Goal: Task Accomplishment & Management: Manage account settings

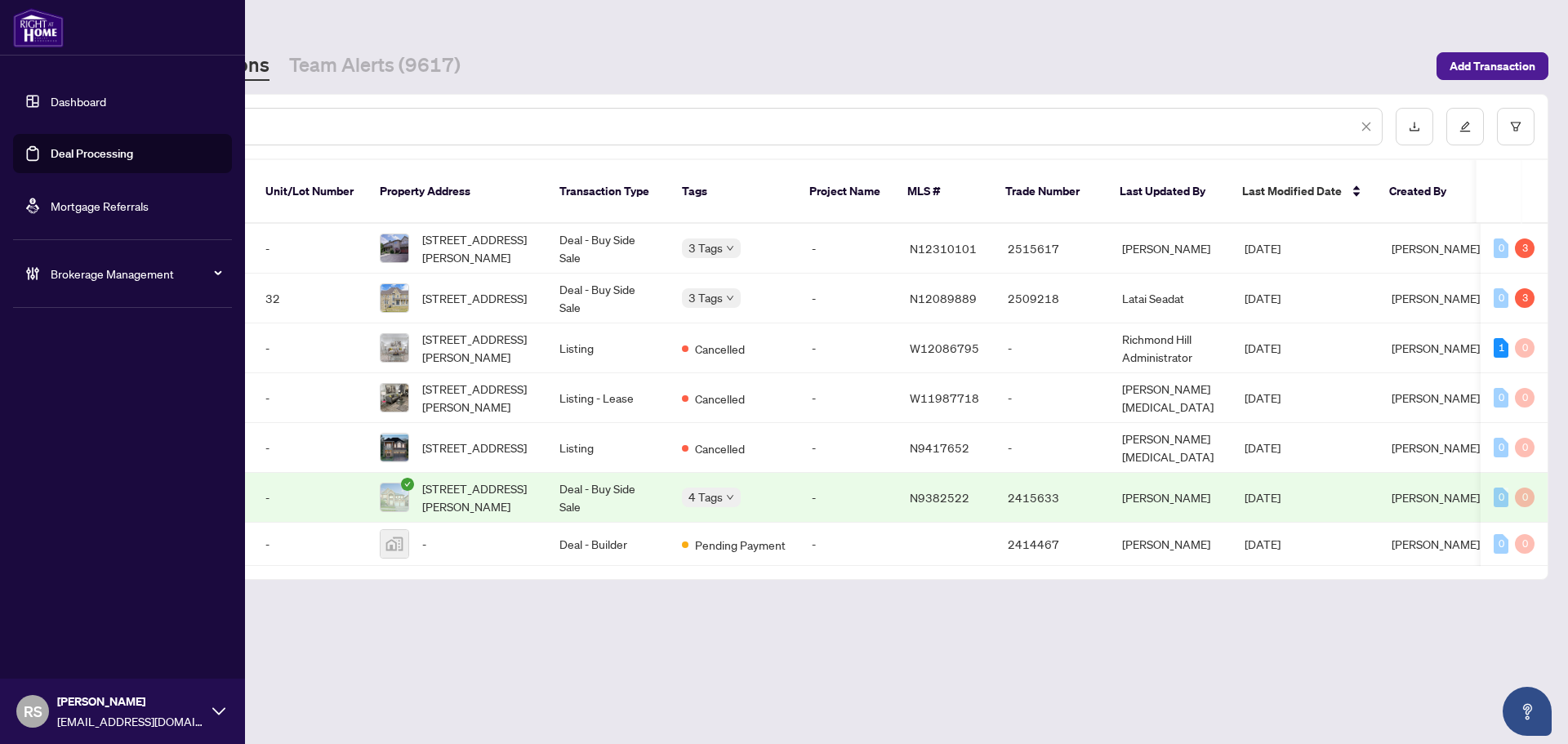
drag, startPoint x: 188, startPoint y: 127, endPoint x: 6, endPoint y: 132, distance: 182.1
click at [6, 132] on div "Dashboard Deal Processing Mortgage Referrals Brokerage Management RS [PERSON_NA…" at bounding box center [784, 372] width 1568 height 744
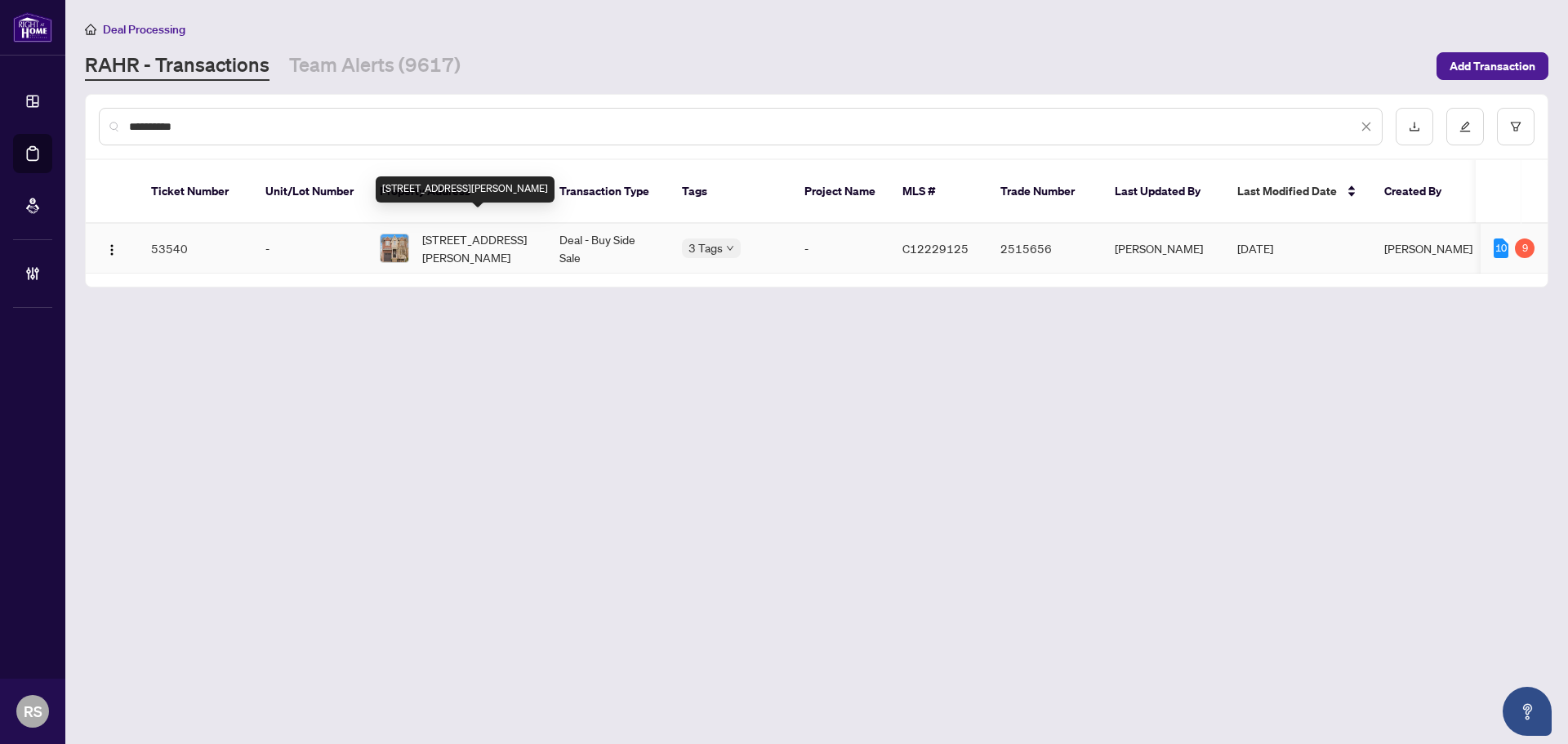
type input "**********"
click at [451, 230] on span "[STREET_ADDRESS][PERSON_NAME]" at bounding box center [478, 248] width 111 height 36
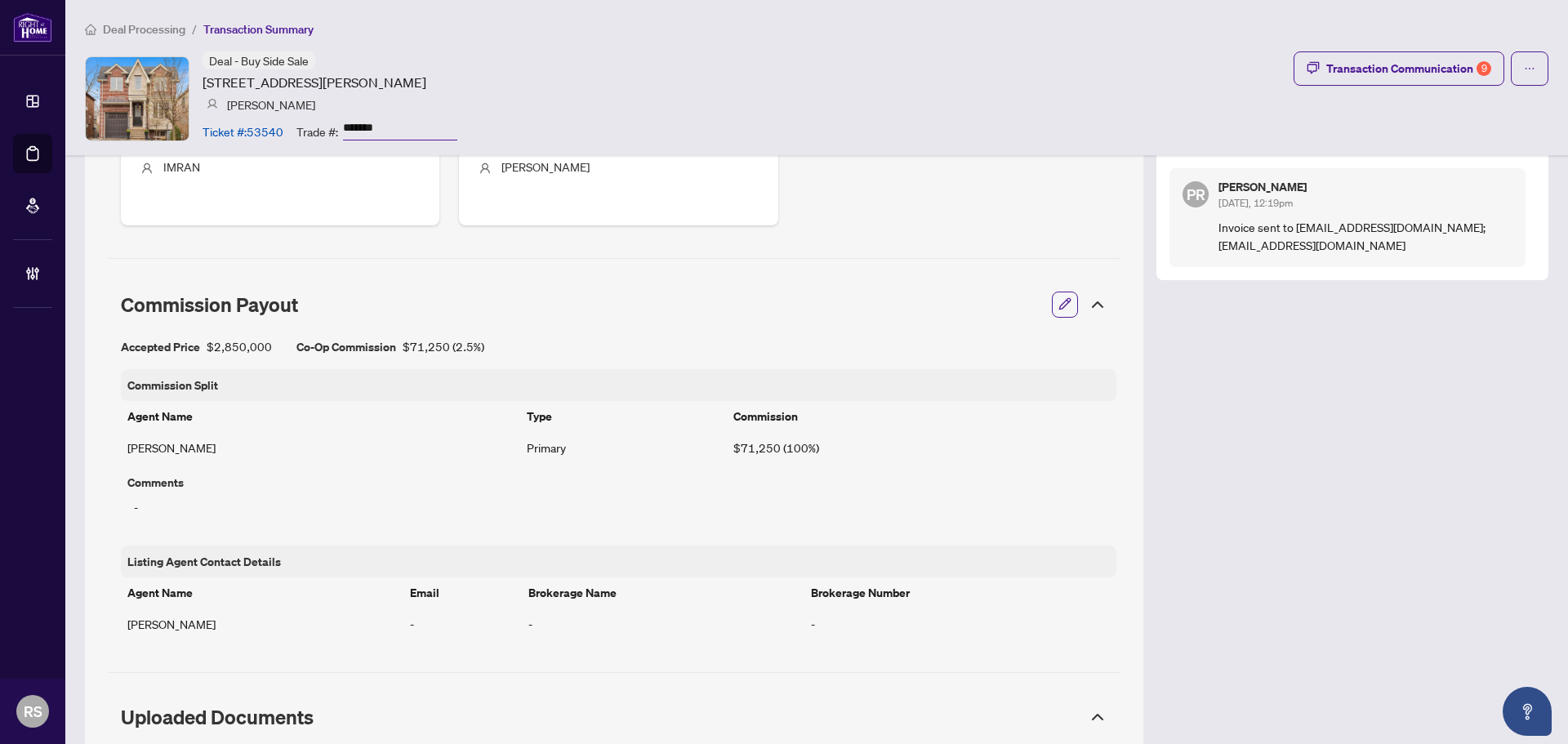
scroll to position [800, 0]
click at [1092, 308] on icon at bounding box center [1097, 305] width 10 height 4
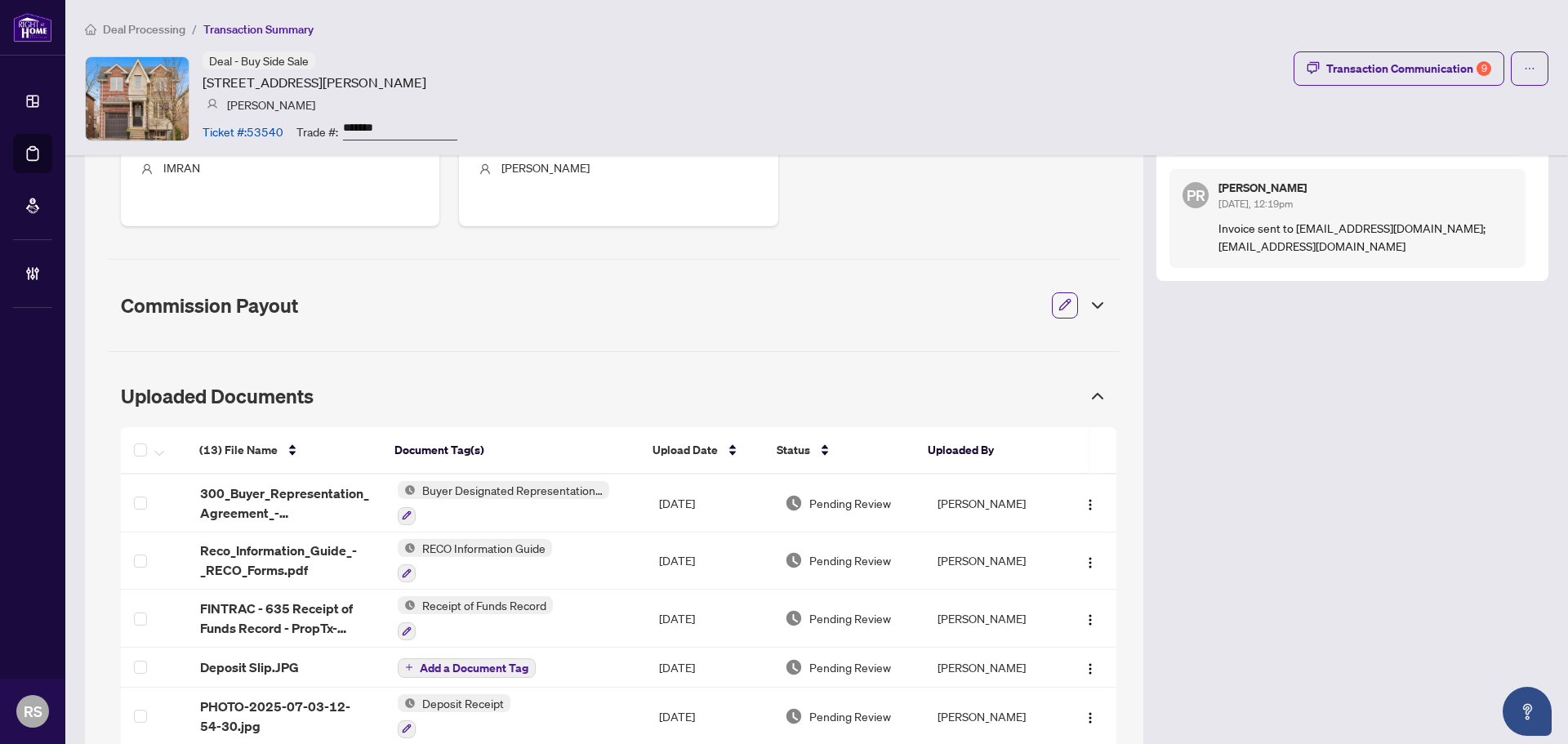
click at [1092, 308] on icon at bounding box center [1097, 305] width 10 height 4
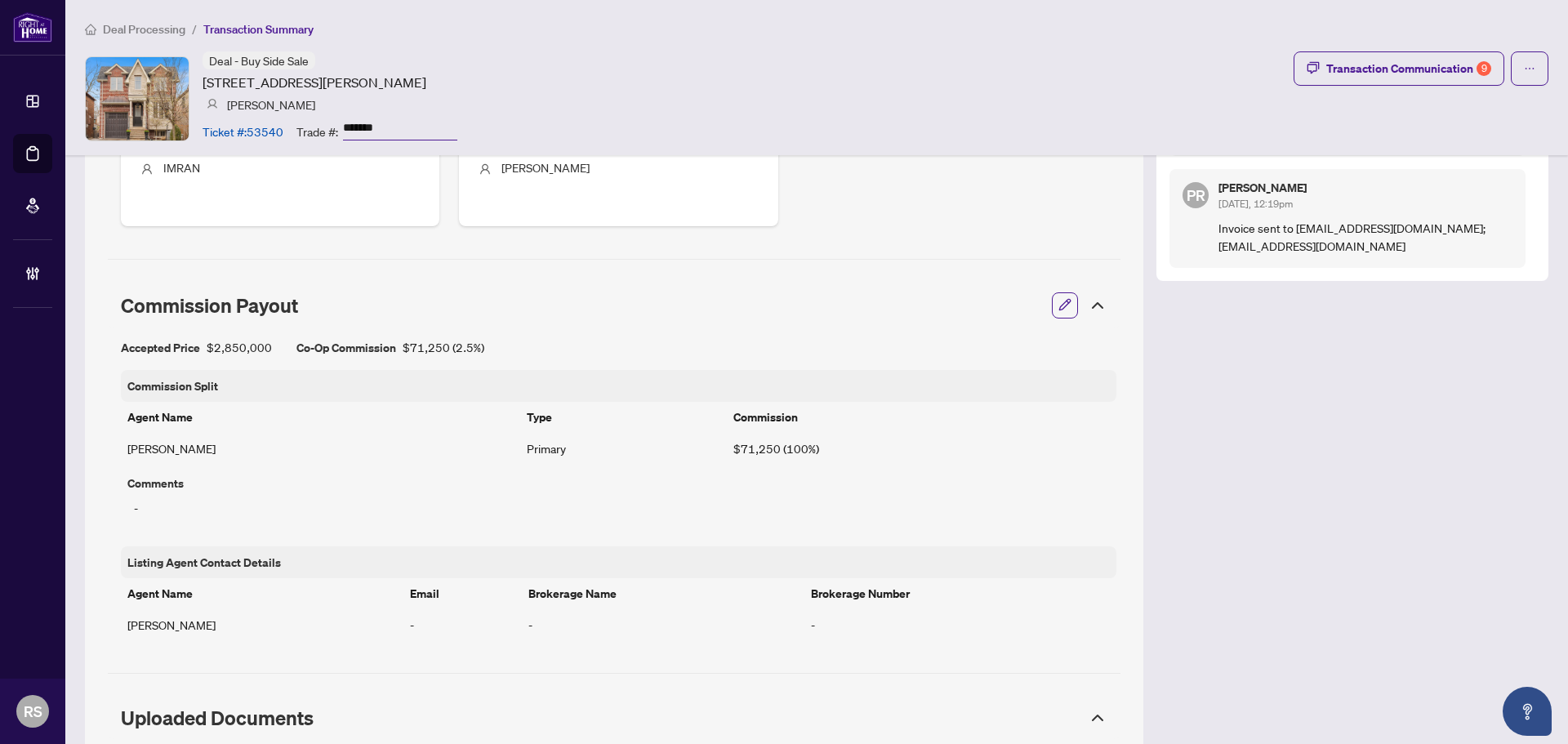
click at [1058, 307] on icon "button" at bounding box center [1065, 305] width 13 height 13
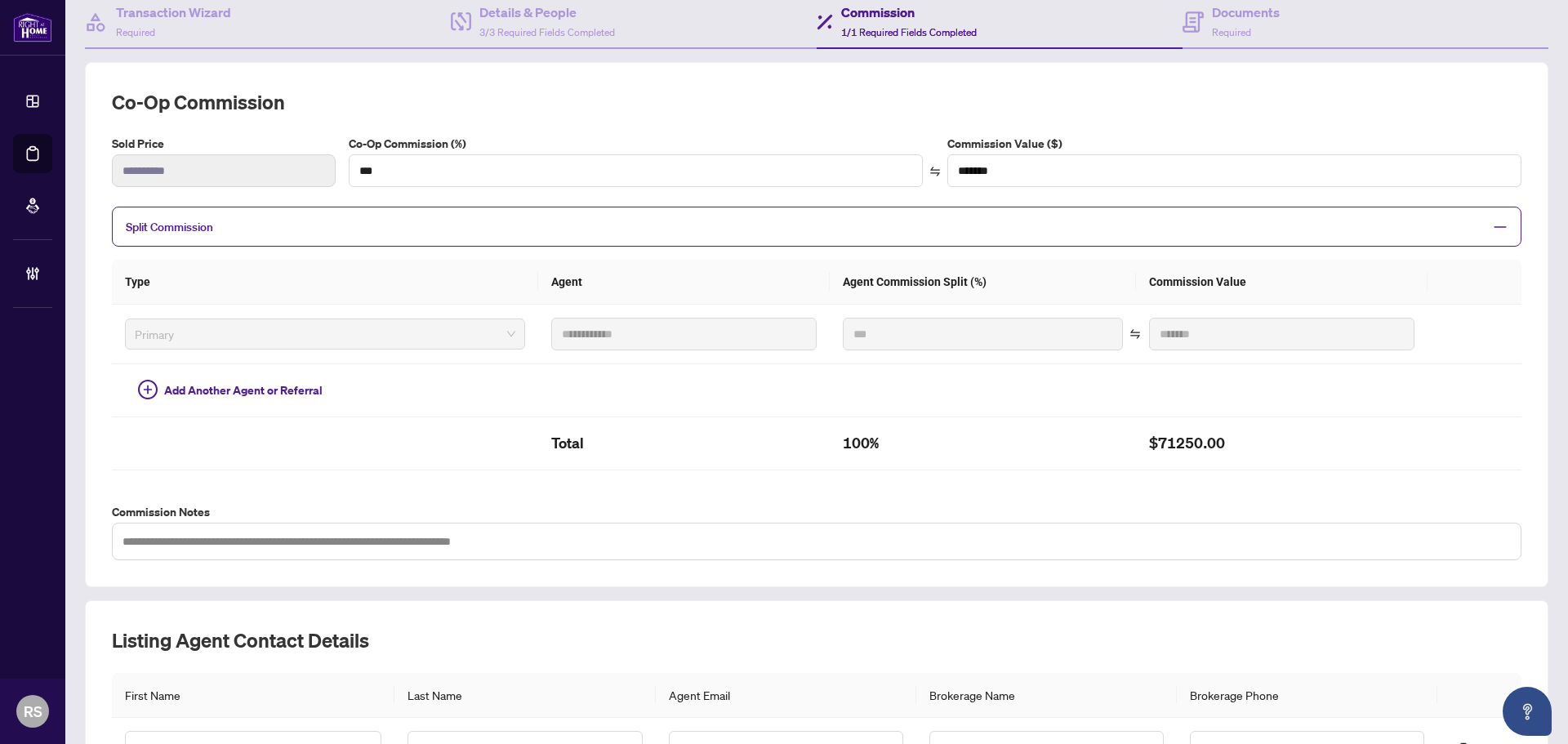
scroll to position [163, 0]
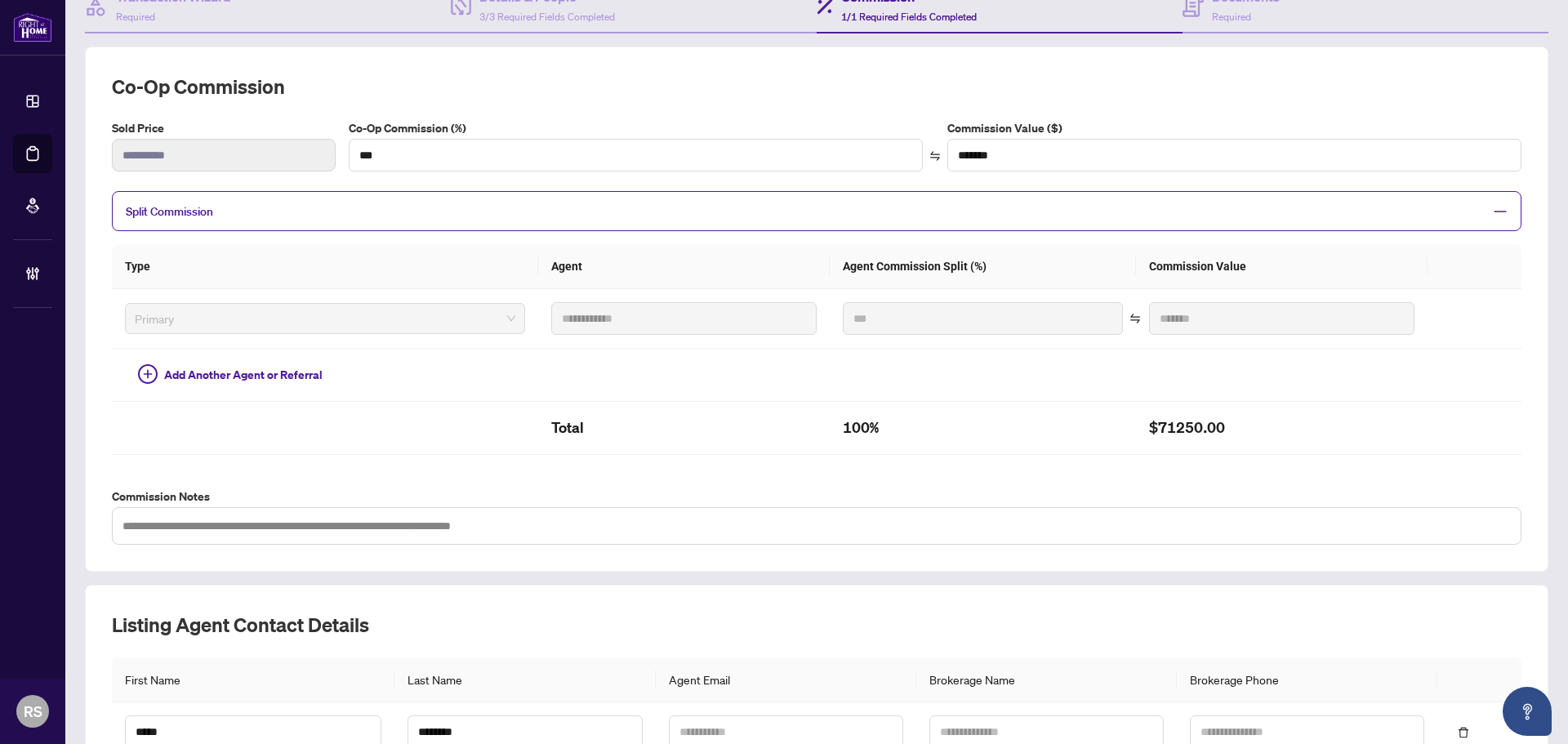
click at [184, 214] on span "Split Commission" at bounding box center [169, 211] width 87 height 14
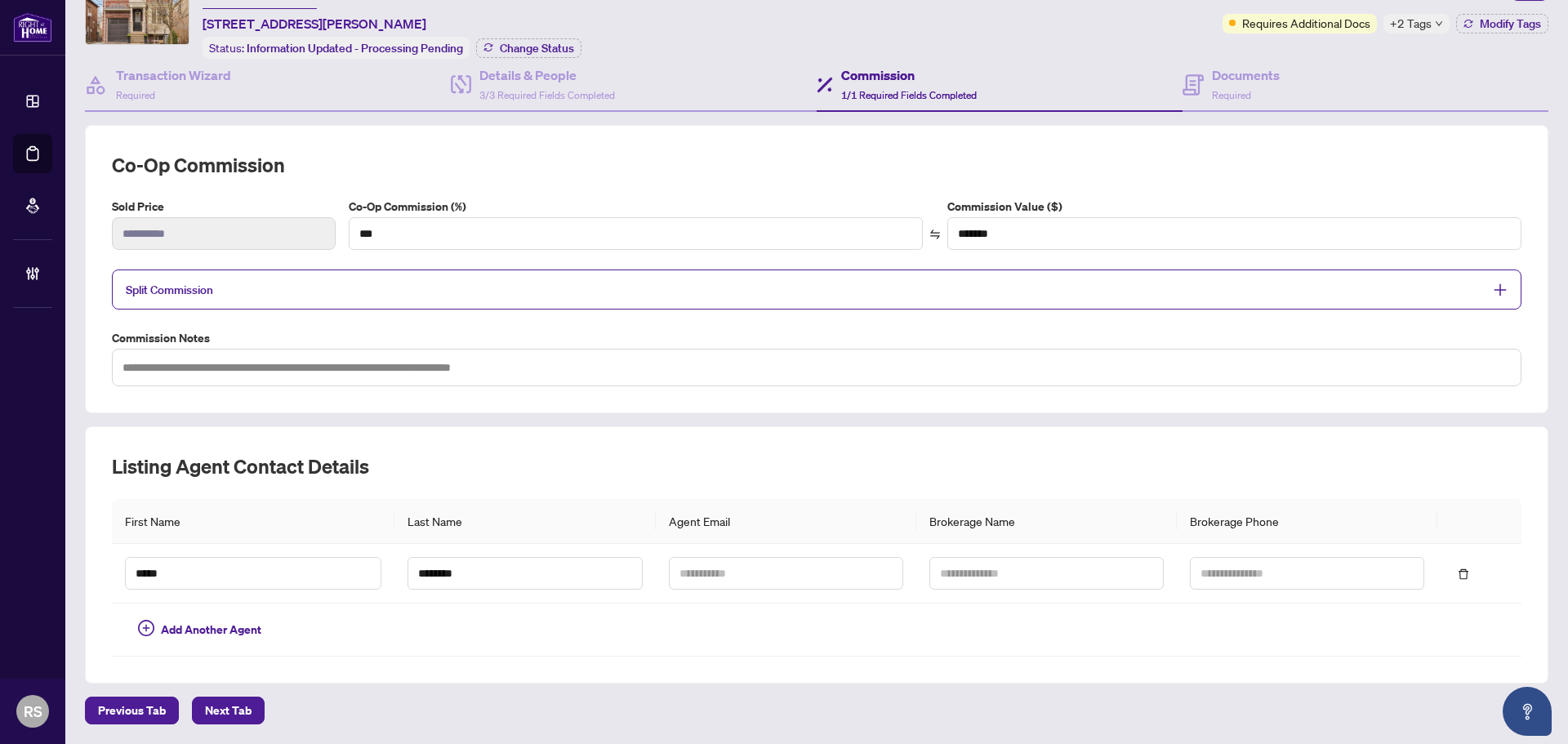
scroll to position [85, 0]
click at [191, 290] on span "Split Commission" at bounding box center [169, 290] width 87 height 14
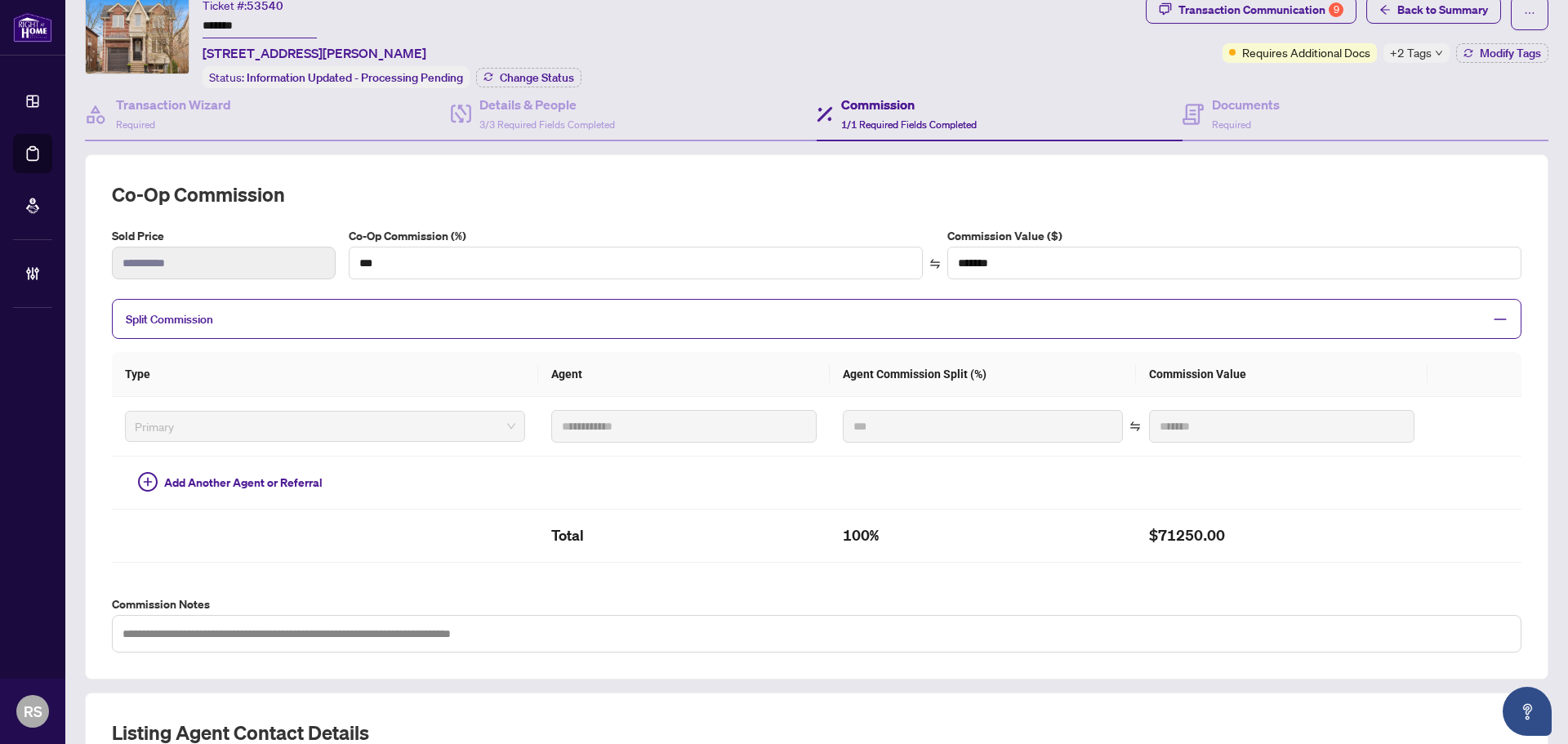
scroll to position [82, 0]
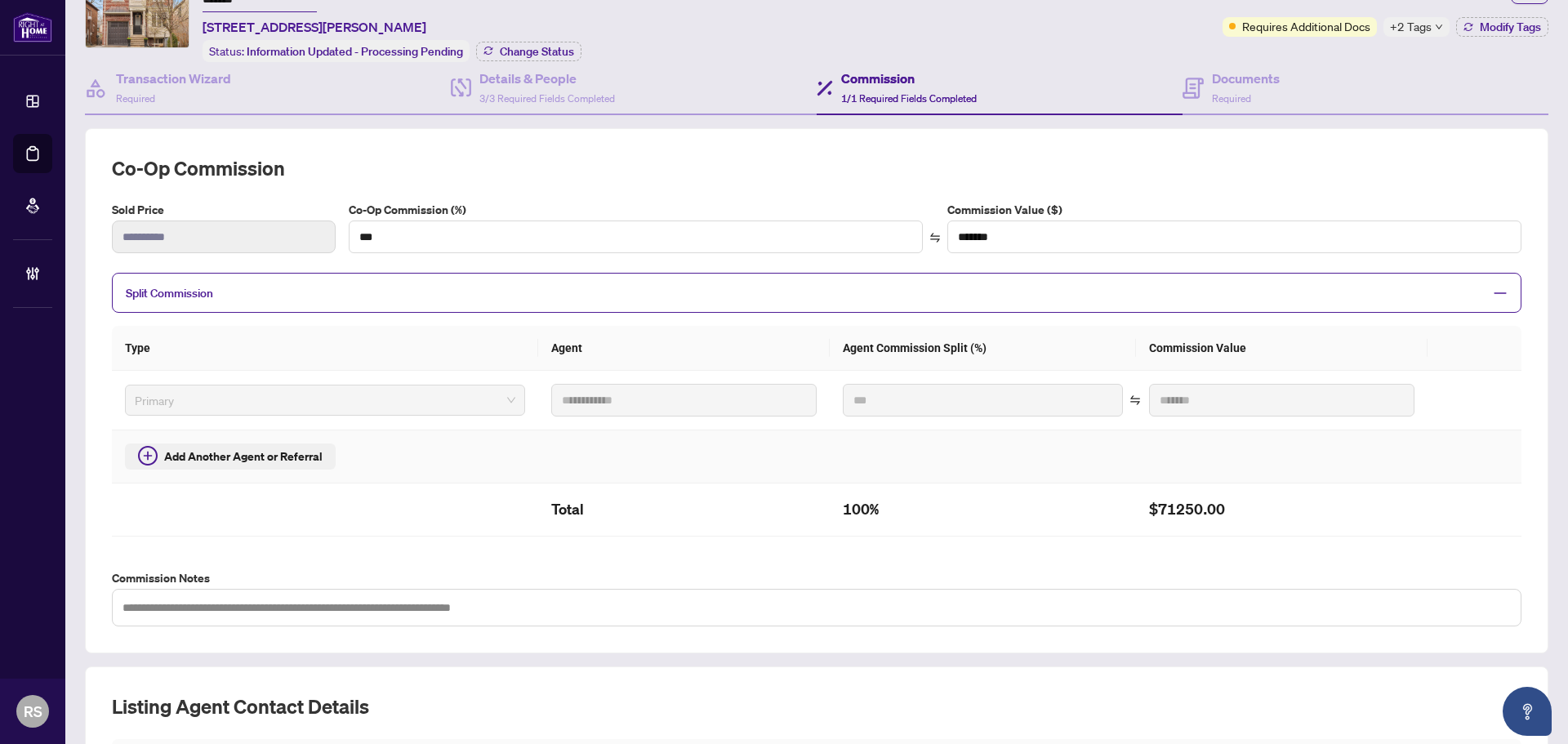
click at [290, 461] on span "Add Another Agent or Referral" at bounding box center [243, 456] width 159 height 18
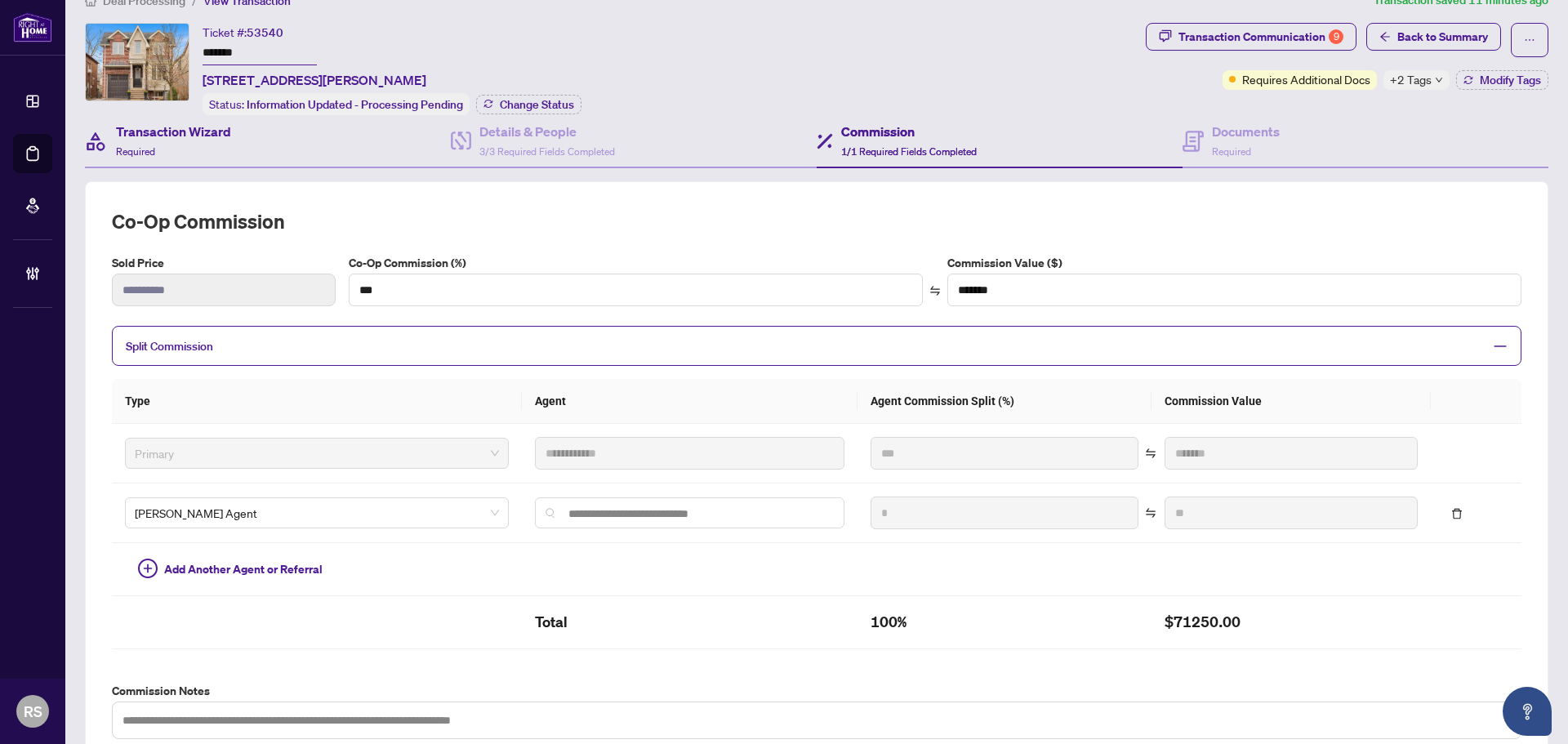
scroll to position [0, 0]
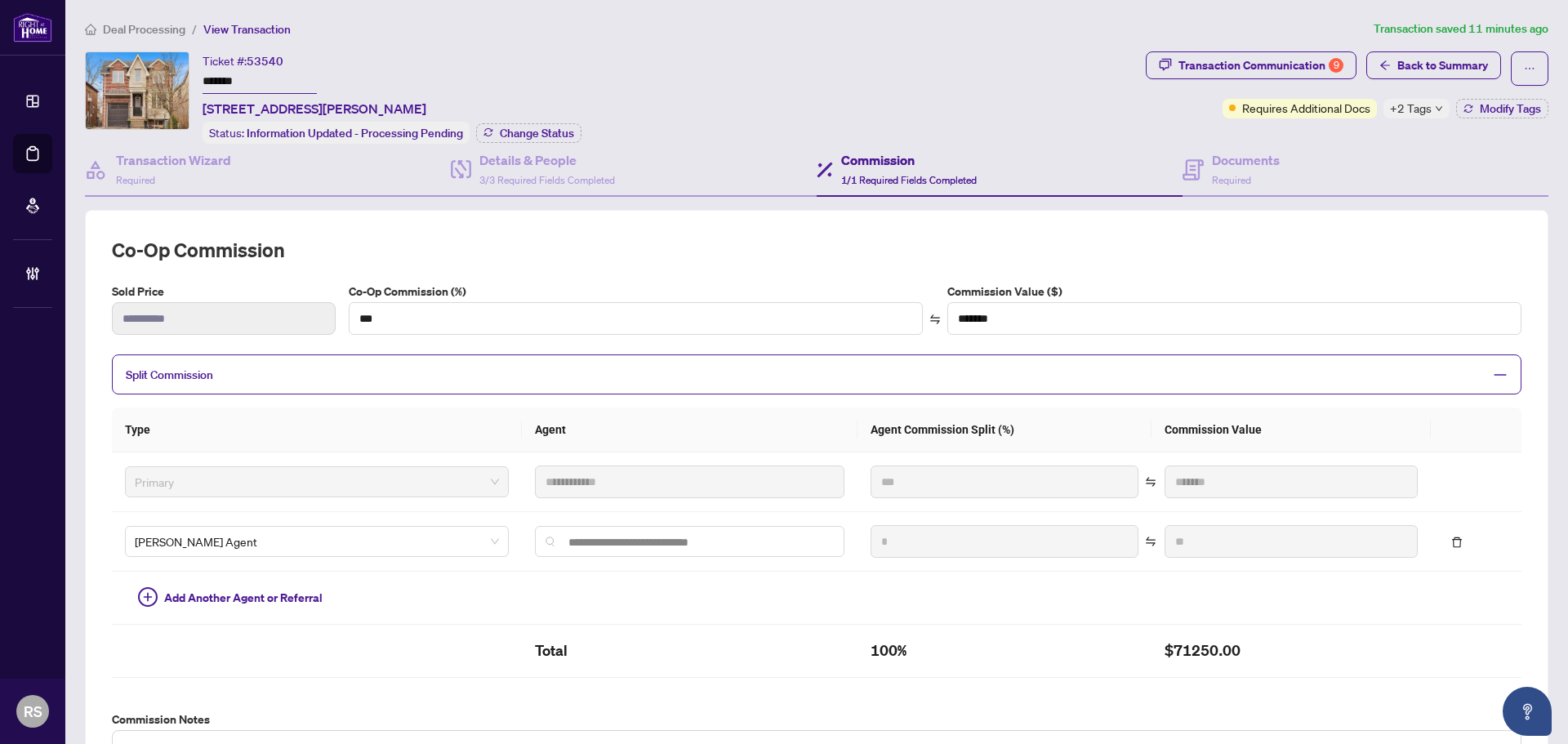
click at [156, 29] on span "Deal Processing" at bounding box center [143, 29] width 83 height 14
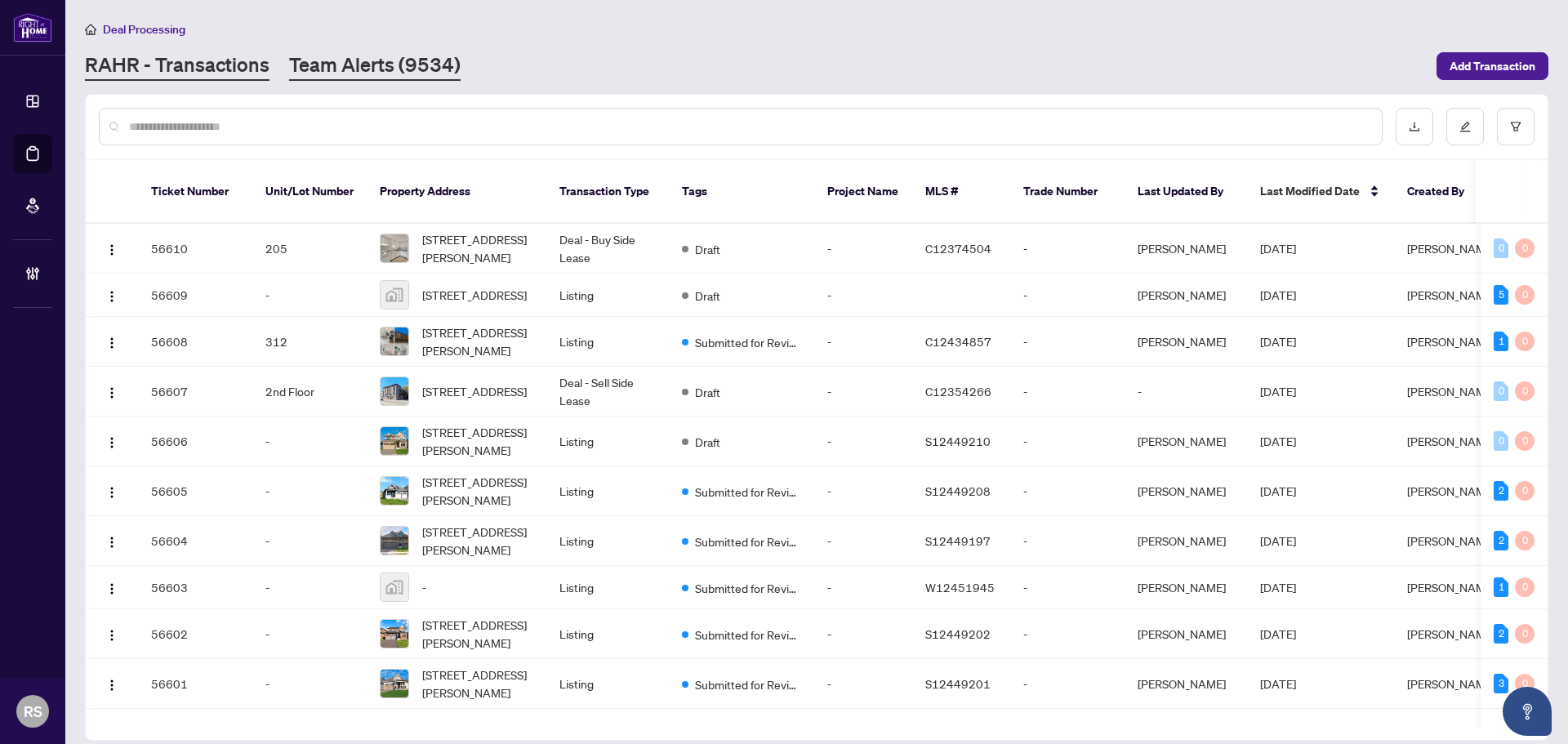
click at [365, 63] on link "Team Alerts (9534)" at bounding box center [374, 66] width 171 height 29
